Goal: Navigation & Orientation: Find specific page/section

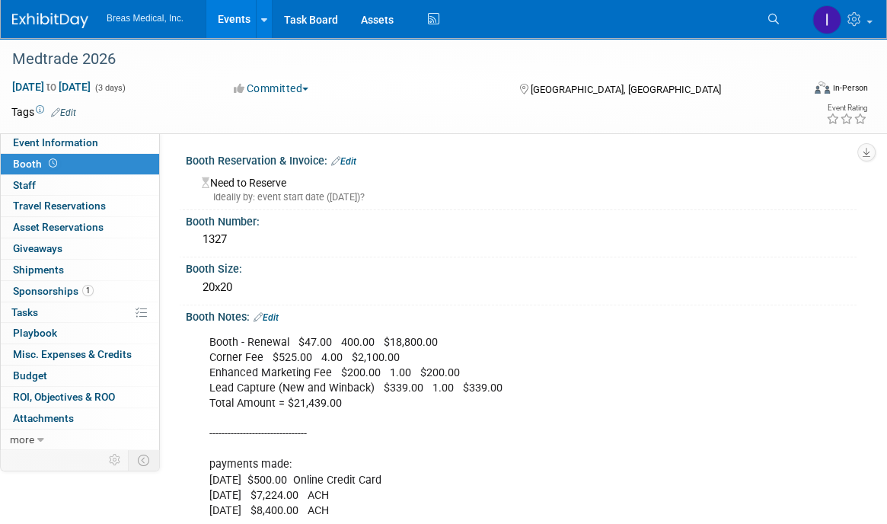
click at [238, 24] on link "Events" at bounding box center [234, 19] width 56 height 38
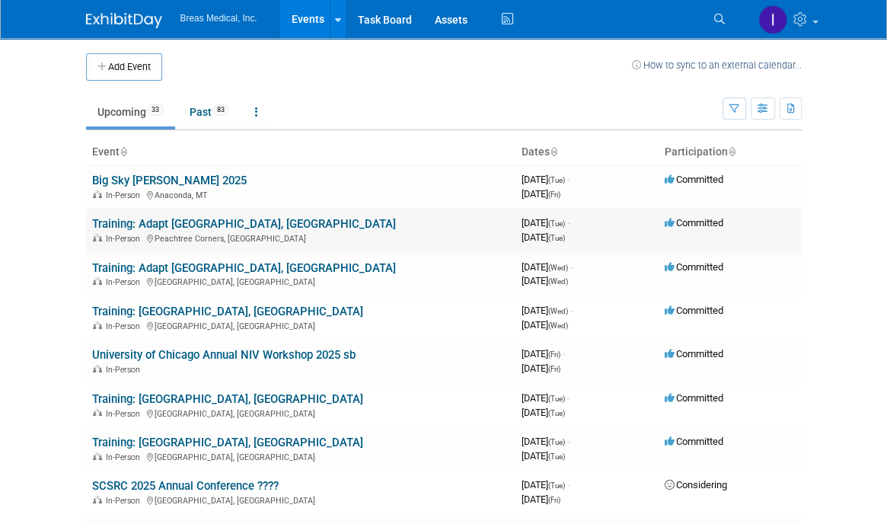
click at [175, 220] on link "Training: Adapt [GEOGRAPHIC_DATA], [GEOGRAPHIC_DATA]" at bounding box center [244, 224] width 304 height 14
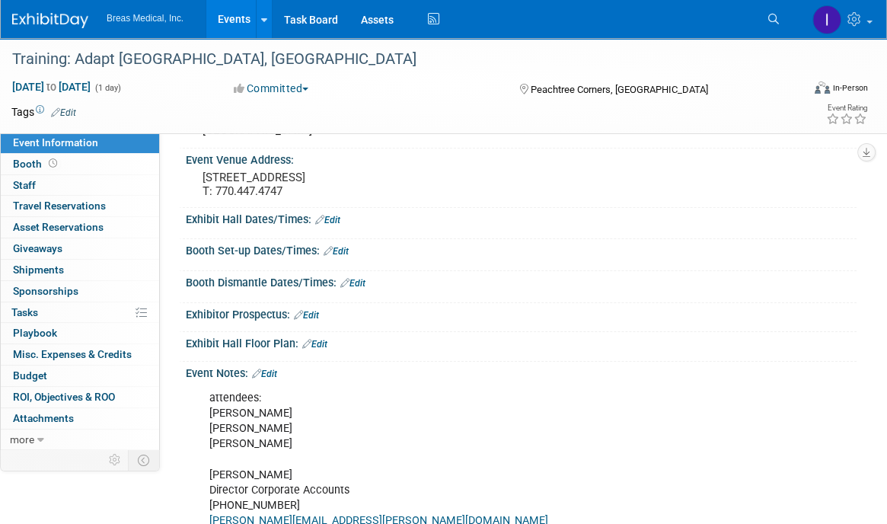
scroll to position [304, 0]
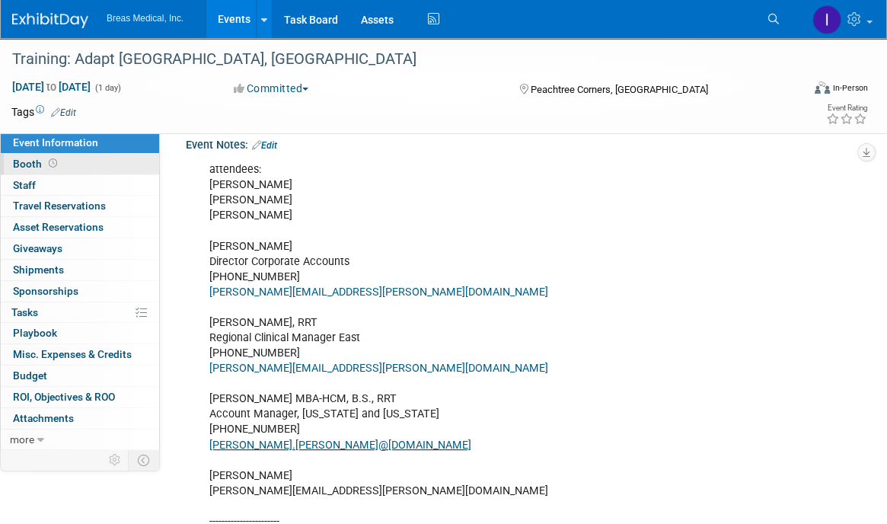
click at [30, 158] on span "Booth" at bounding box center [36, 164] width 47 height 12
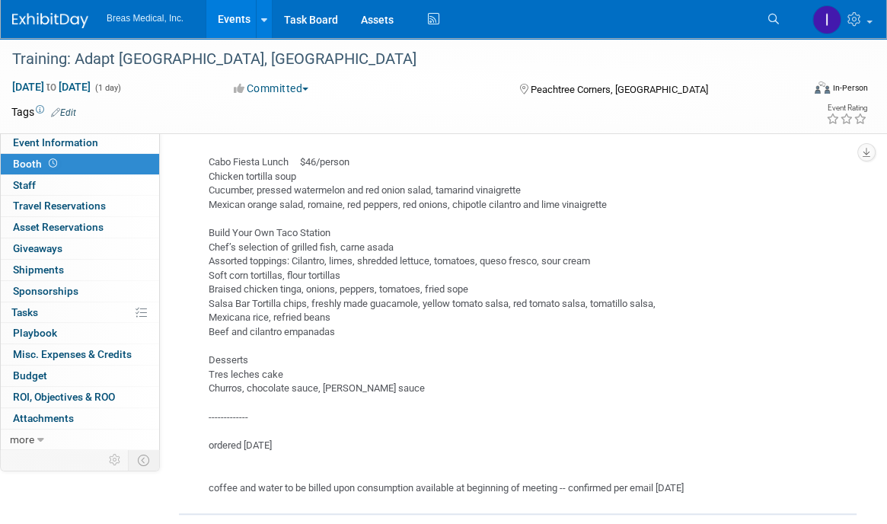
scroll to position [587, 0]
